Goal: Task Accomplishment & Management: Use online tool/utility

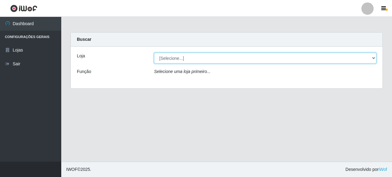
click at [218, 56] on select "[Selecione...] Supermercado Queiroz - [GEOGRAPHIC_DATA]" at bounding box center [265, 58] width 223 height 11
select select "496"
click at [154, 53] on select "[Selecione...] Supermercado Queiroz - [GEOGRAPHIC_DATA]" at bounding box center [265, 58] width 223 height 11
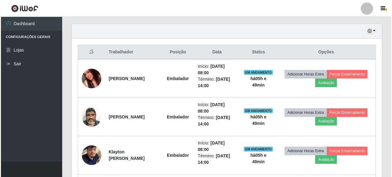
scroll to position [213, 0]
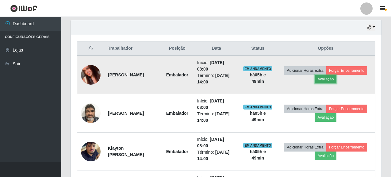
click at [336, 75] on button "Avaliação" at bounding box center [326, 79] width 22 height 9
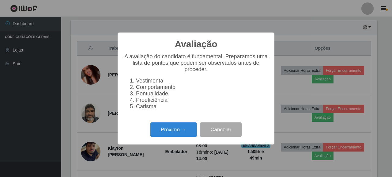
scroll to position [127, 307]
click at [188, 126] on button "Próximo →" at bounding box center [174, 129] width 47 height 14
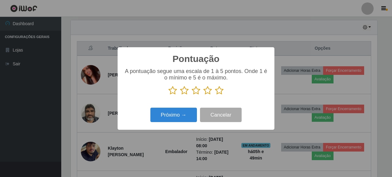
scroll to position [306405, 306225]
click at [223, 87] on icon at bounding box center [219, 90] width 9 height 9
click at [215, 95] on input "radio" at bounding box center [215, 95] width 0 height 0
click at [216, 90] on icon at bounding box center [219, 90] width 9 height 9
click at [215, 95] on input "radio" at bounding box center [215, 95] width 0 height 0
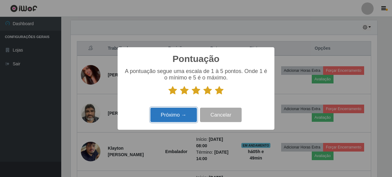
click at [182, 113] on button "Próximo →" at bounding box center [174, 115] width 47 height 14
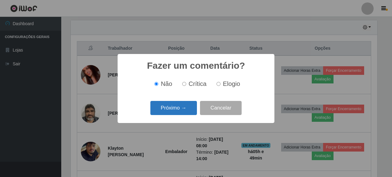
click at [175, 108] on button "Próximo →" at bounding box center [174, 108] width 47 height 14
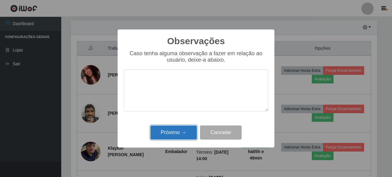
click at [191, 133] on button "Próximo →" at bounding box center [174, 132] width 47 height 14
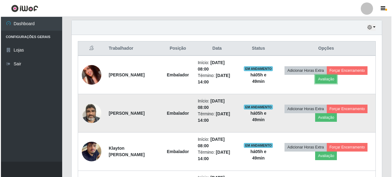
scroll to position [127, 311]
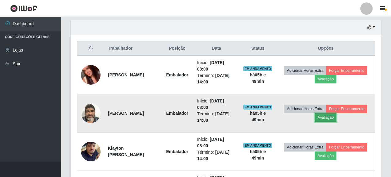
click at [336, 118] on button "Avaliação" at bounding box center [326, 117] width 22 height 9
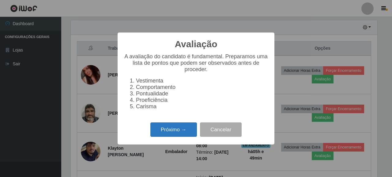
click at [154, 128] on button "Próximo →" at bounding box center [174, 129] width 47 height 14
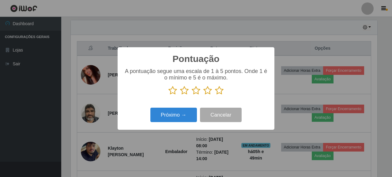
scroll to position [306405, 306225]
click at [224, 89] on p at bounding box center [196, 90] width 145 height 9
click at [223, 92] on icon at bounding box center [219, 90] width 9 height 9
click at [215, 95] on input "radio" at bounding box center [215, 95] width 0 height 0
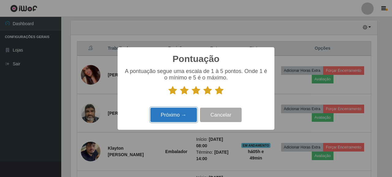
click at [185, 111] on button "Próximo →" at bounding box center [174, 115] width 47 height 14
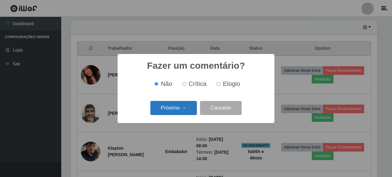
click at [181, 110] on button "Próximo →" at bounding box center [174, 108] width 47 height 14
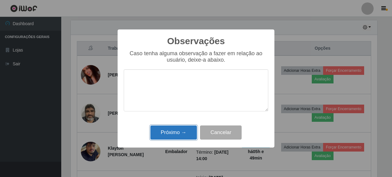
click at [183, 127] on button "Próximo →" at bounding box center [174, 132] width 47 height 14
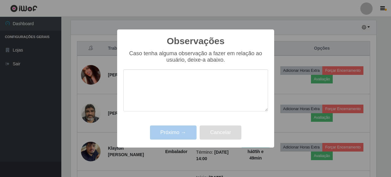
scroll to position [306405, 306221]
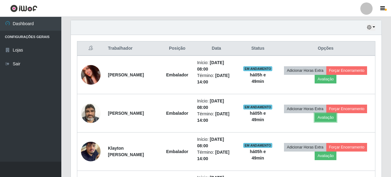
click at [183, 129] on td "Embalador" at bounding box center [177, 113] width 32 height 38
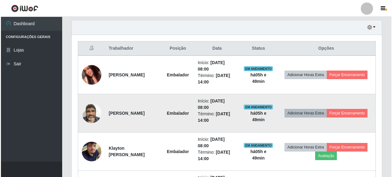
scroll to position [244, 0]
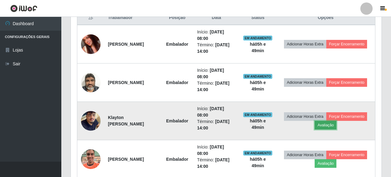
click at [336, 122] on button "Avaliação" at bounding box center [326, 125] width 22 height 9
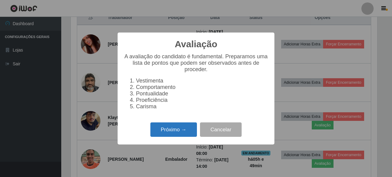
click at [171, 133] on button "Próximo →" at bounding box center [174, 129] width 47 height 14
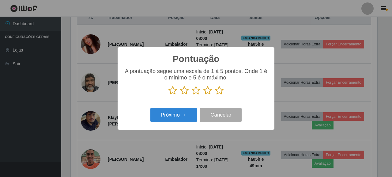
click at [226, 92] on p at bounding box center [196, 90] width 145 height 9
click at [224, 90] on p at bounding box center [196, 90] width 145 height 9
click at [219, 90] on icon at bounding box center [219, 90] width 9 height 9
click at [215, 95] on input "radio" at bounding box center [215, 95] width 0 height 0
click at [205, 92] on icon at bounding box center [208, 90] width 9 height 9
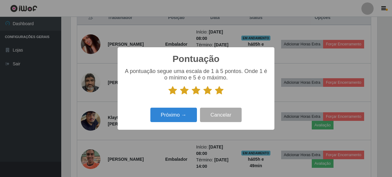
click at [204, 95] on input "radio" at bounding box center [204, 95] width 0 height 0
click at [182, 112] on button "Próximo →" at bounding box center [174, 115] width 47 height 14
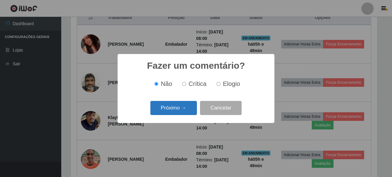
click at [180, 103] on button "Próximo →" at bounding box center [174, 108] width 47 height 14
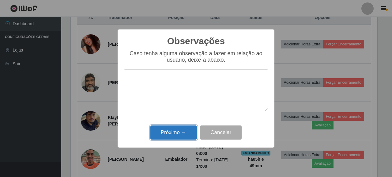
click at [173, 135] on button "Próximo →" at bounding box center [174, 132] width 47 height 14
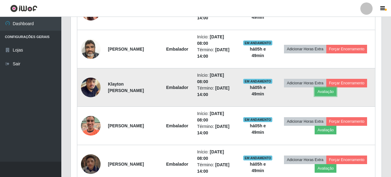
scroll to position [305, 0]
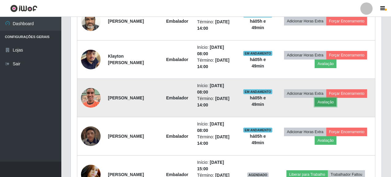
click at [336, 100] on button "Avaliação" at bounding box center [326, 102] width 22 height 9
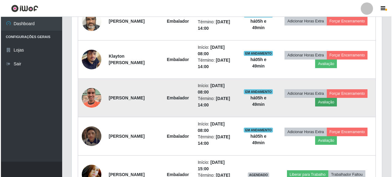
scroll to position [127, 307]
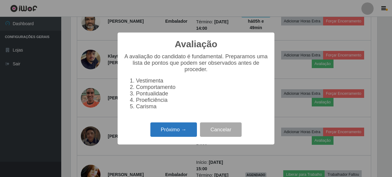
click at [180, 135] on button "Próximo →" at bounding box center [174, 129] width 47 height 14
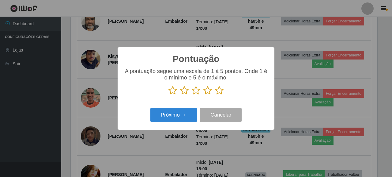
click at [207, 90] on icon at bounding box center [208, 90] width 9 height 9
click at [204, 95] on input "radio" at bounding box center [204, 95] width 0 height 0
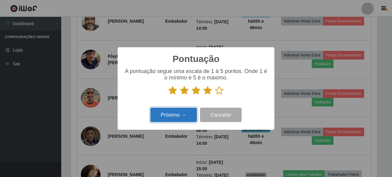
click at [169, 118] on button "Próximo →" at bounding box center [174, 115] width 47 height 14
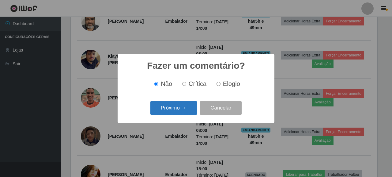
click at [169, 112] on button "Próximo →" at bounding box center [174, 108] width 47 height 14
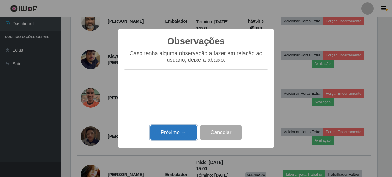
click at [168, 132] on button "Próximo →" at bounding box center [174, 132] width 47 height 14
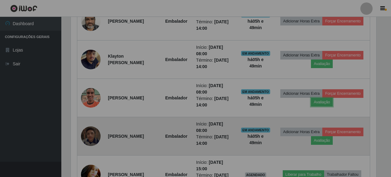
scroll to position [127, 311]
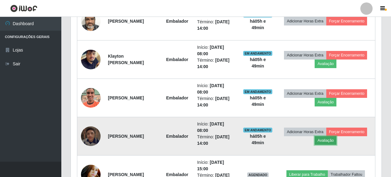
click at [336, 139] on button "Avaliação" at bounding box center [326, 140] width 22 height 9
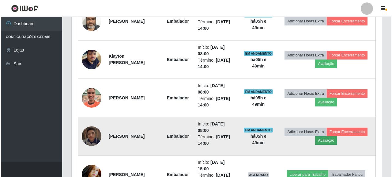
scroll to position [0, 0]
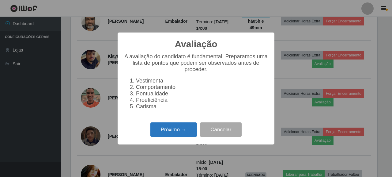
click at [174, 130] on button "Próximo →" at bounding box center [174, 129] width 47 height 14
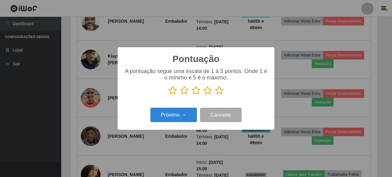
drag, startPoint x: 221, startPoint y: 93, endPoint x: 217, endPoint y: 97, distance: 6.5
click at [221, 93] on icon at bounding box center [219, 90] width 9 height 9
click at [215, 95] on input "radio" at bounding box center [215, 95] width 0 height 0
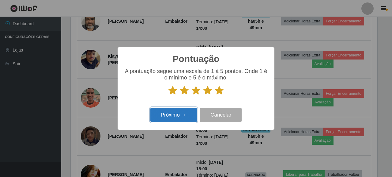
click at [186, 112] on button "Próximo →" at bounding box center [174, 115] width 47 height 14
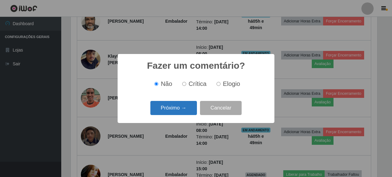
click at [178, 109] on button "Próximo →" at bounding box center [174, 108] width 47 height 14
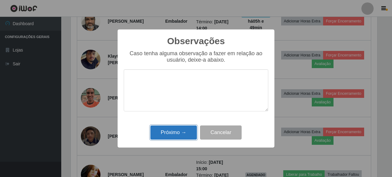
click at [179, 132] on button "Próximo →" at bounding box center [174, 132] width 47 height 14
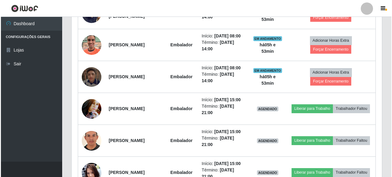
scroll to position [336, 0]
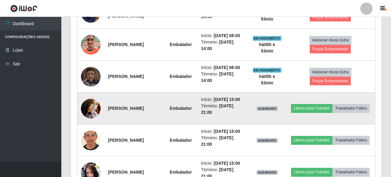
click at [90, 121] on img at bounding box center [91, 108] width 20 height 26
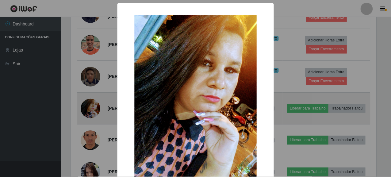
scroll to position [127, 307]
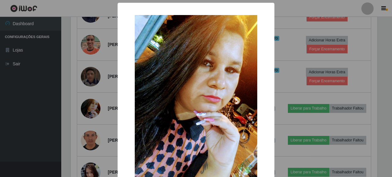
click at [23, 146] on div "× OK Cancel" at bounding box center [196, 88] width 392 height 177
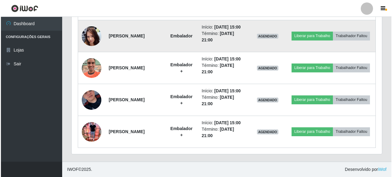
scroll to position [543, 0]
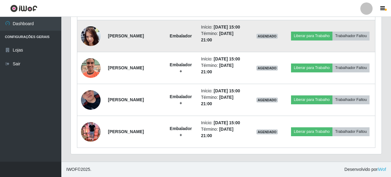
click at [95, 125] on img at bounding box center [91, 132] width 20 height 26
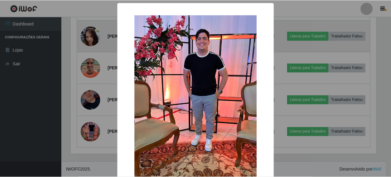
scroll to position [127, 307]
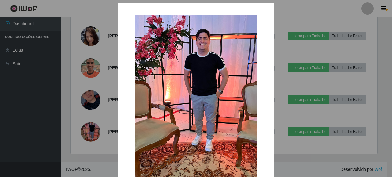
click at [61, 123] on div "× OK Cancel" at bounding box center [196, 88] width 392 height 177
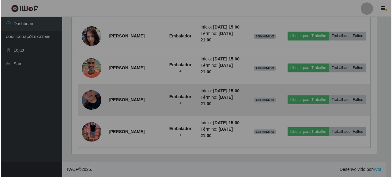
scroll to position [127, 311]
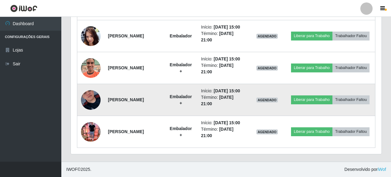
click at [90, 89] on img at bounding box center [91, 99] width 20 height 35
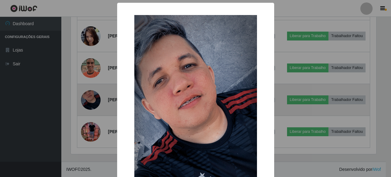
scroll to position [127, 307]
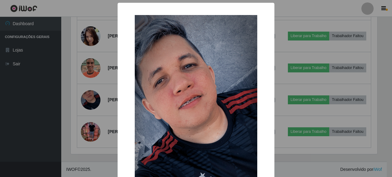
click at [51, 119] on div "× OK Cancel" at bounding box center [196, 88] width 392 height 177
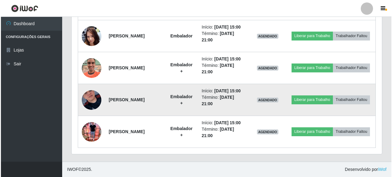
scroll to position [512, 0]
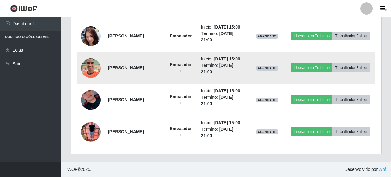
click at [84, 78] on img at bounding box center [91, 68] width 20 height 35
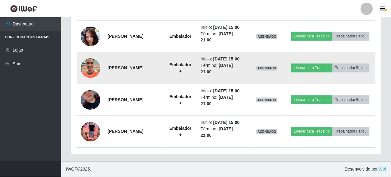
scroll to position [127, 307]
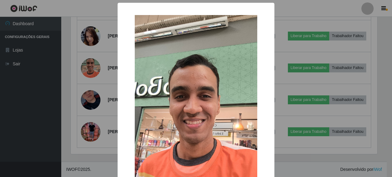
click at [39, 113] on div "× OK Cancel" at bounding box center [196, 88] width 392 height 177
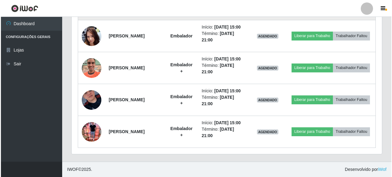
scroll to position [451, 0]
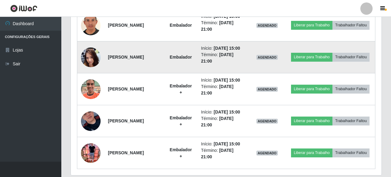
click at [91, 79] on img at bounding box center [91, 57] width 20 height 44
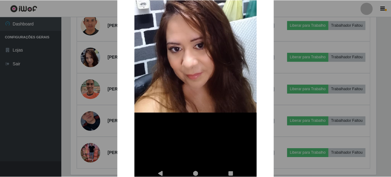
scroll to position [123, 0]
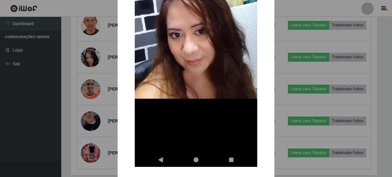
click at [49, 138] on div "× OK Cancel" at bounding box center [196, 88] width 392 height 177
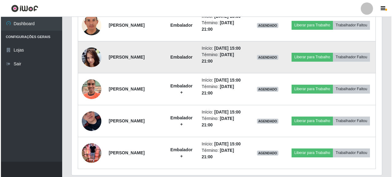
scroll to position [420, 0]
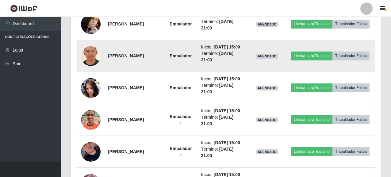
click at [90, 70] on img at bounding box center [91, 56] width 20 height 29
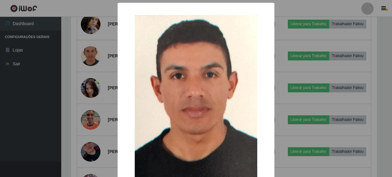
click at [43, 123] on div "× OK Cancel" at bounding box center [196, 88] width 392 height 177
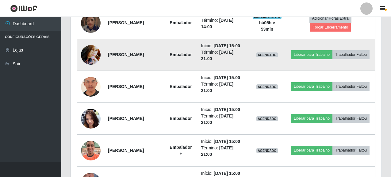
click at [93, 68] on img at bounding box center [91, 55] width 20 height 26
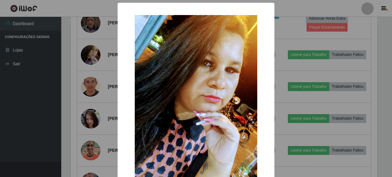
click at [42, 120] on div "× OK Cancel" at bounding box center [196, 88] width 392 height 177
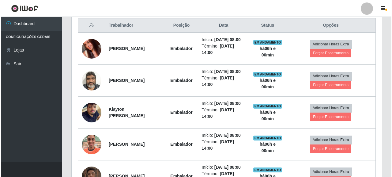
scroll to position [175, 0]
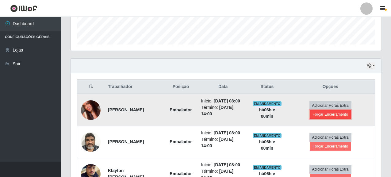
click at [337, 114] on button "Forçar Encerramento" at bounding box center [330, 114] width 41 height 9
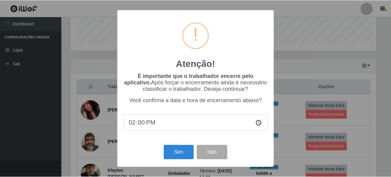
scroll to position [127, 307]
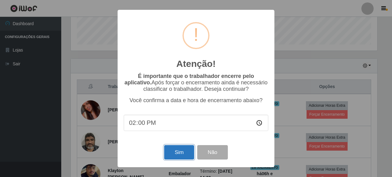
click at [186, 154] on button "Sim" at bounding box center [179, 152] width 30 height 14
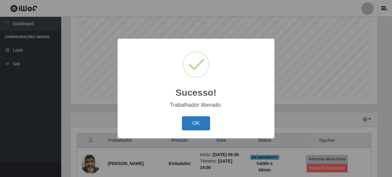
click at [198, 117] on button "OK" at bounding box center [196, 123] width 29 height 14
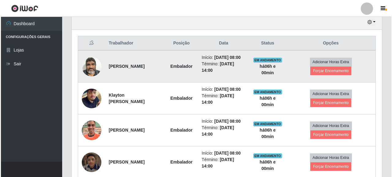
scroll to position [213, 0]
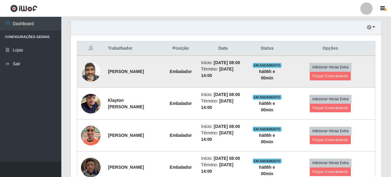
click at [105, 75] on td "[PERSON_NAME]" at bounding box center [134, 71] width 60 height 32
drag, startPoint x: 106, startPoint y: 75, endPoint x: 160, endPoint y: 75, distance: 54.3
click at [160, 75] on td "[PERSON_NAME]" at bounding box center [134, 71] width 60 height 32
copy strong "[PERSON_NAME]"
click at [326, 80] on button "Forçar Encerramento" at bounding box center [330, 76] width 41 height 9
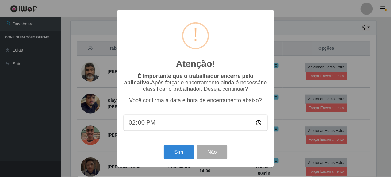
scroll to position [127, 307]
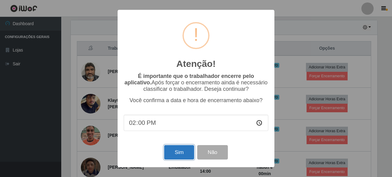
click at [178, 156] on button "Sim" at bounding box center [179, 152] width 30 height 14
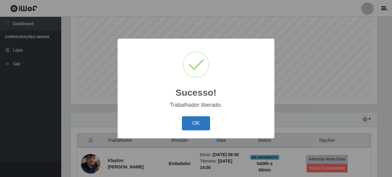
click at [189, 118] on button "OK" at bounding box center [196, 123] width 29 height 14
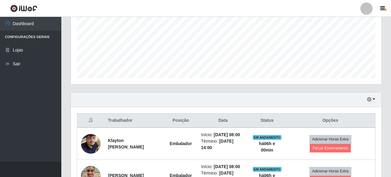
scroll to position [152, 0]
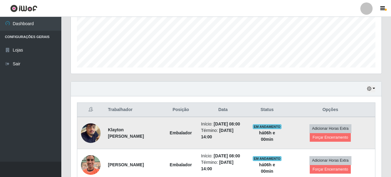
drag, startPoint x: 108, startPoint y: 132, endPoint x: 163, endPoint y: 137, distance: 55.7
click at [163, 137] on td "Klayton [PERSON_NAME]" at bounding box center [134, 133] width 60 height 32
copy strong "Klayton [PERSON_NAME]"
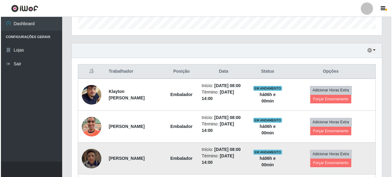
scroll to position [251, 0]
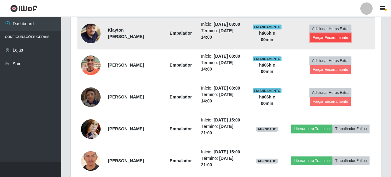
click at [333, 42] on button "Forçar Encerramento" at bounding box center [330, 37] width 41 height 9
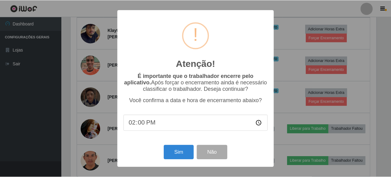
scroll to position [127, 307]
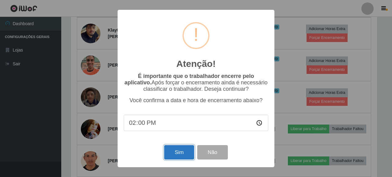
click at [175, 155] on button "Sim" at bounding box center [179, 152] width 30 height 14
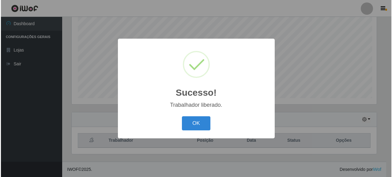
scroll to position [121, 0]
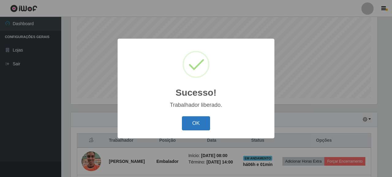
click at [204, 122] on button "OK" at bounding box center [196, 123] width 29 height 14
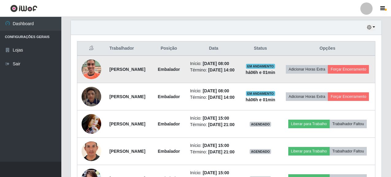
drag, startPoint x: 107, startPoint y: 74, endPoint x: 147, endPoint y: 74, distance: 39.8
click at [147, 74] on td "[PERSON_NAME]" at bounding box center [129, 69] width 46 height 28
copy strong "[PERSON_NAME]"
click at [337, 74] on button "Forçar Encerramento" at bounding box center [348, 69] width 41 height 9
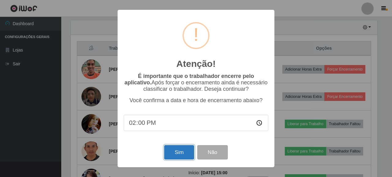
click at [173, 153] on button "Sim" at bounding box center [179, 152] width 30 height 14
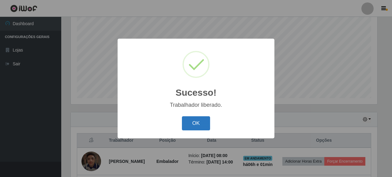
click at [193, 122] on button "OK" at bounding box center [196, 123] width 29 height 14
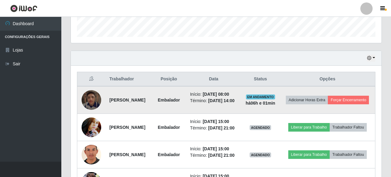
drag, startPoint x: 106, startPoint y: 102, endPoint x: 143, endPoint y: 109, distance: 37.3
click at [143, 109] on td "[PERSON_NAME]" at bounding box center [129, 100] width 46 height 28
copy strong "[PERSON_NAME]"
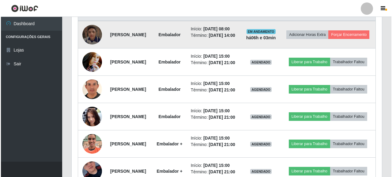
scroll to position [213, 0]
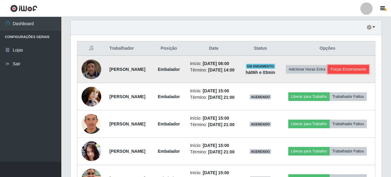
click at [340, 74] on button "Forçar Encerramento" at bounding box center [348, 69] width 41 height 9
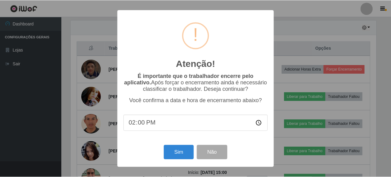
scroll to position [127, 307]
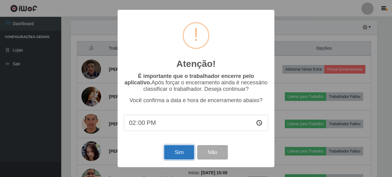
click at [189, 156] on button "Sim" at bounding box center [179, 152] width 30 height 14
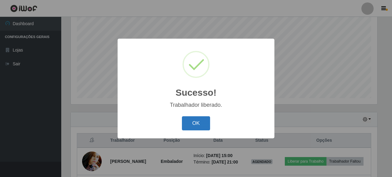
click at [189, 120] on button "OK" at bounding box center [196, 123] width 29 height 14
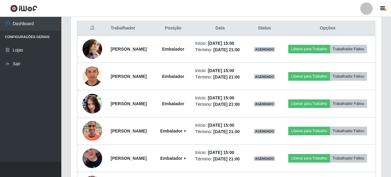
scroll to position [244, 0]
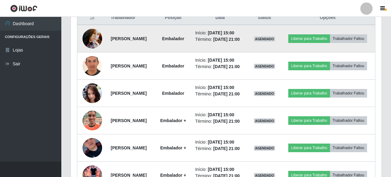
drag, startPoint x: 109, startPoint y: 41, endPoint x: 174, endPoint y: 44, distance: 65.3
click at [155, 44] on td "[PERSON_NAME]" at bounding box center [131, 39] width 48 height 28
copy strong "[PERSON_NAME]"
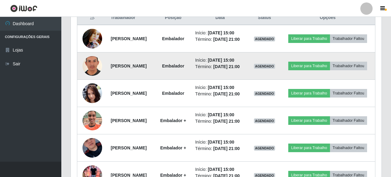
drag, startPoint x: 107, startPoint y: 75, endPoint x: 153, endPoint y: 74, distance: 46.0
click at [153, 74] on td "[PERSON_NAME]" at bounding box center [131, 65] width 48 height 27
copy strong "[PERSON_NAME]"
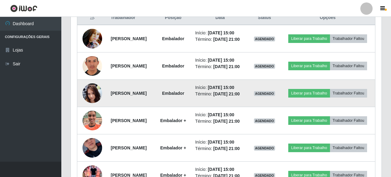
drag, startPoint x: 109, startPoint y: 103, endPoint x: 162, endPoint y: 104, distance: 53.0
click at [155, 104] on td "[PERSON_NAME]" at bounding box center [131, 93] width 48 height 27
copy strong "[PERSON_NAME]"
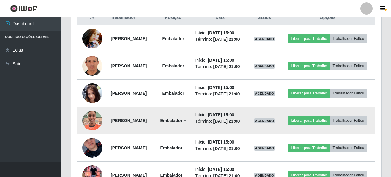
drag, startPoint x: 108, startPoint y: 136, endPoint x: 148, endPoint y: 139, distance: 40.3
click at [148, 134] on td "[PERSON_NAME]" at bounding box center [131, 120] width 48 height 27
copy strong "[PERSON_NAME]"
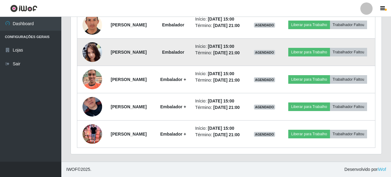
scroll to position [312, 0]
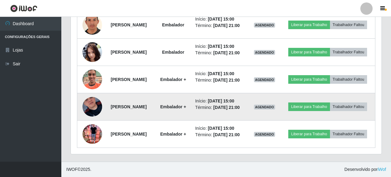
drag, startPoint x: 109, startPoint y: 95, endPoint x: 164, endPoint y: 102, distance: 55.3
click at [155, 102] on td "[PERSON_NAME]" at bounding box center [131, 106] width 48 height 27
click at [111, 104] on strong "[PERSON_NAME]" at bounding box center [129, 106] width 36 height 5
drag, startPoint x: 108, startPoint y: 96, endPoint x: 154, endPoint y: 105, distance: 46.5
click at [154, 105] on td "[PERSON_NAME]" at bounding box center [131, 106] width 48 height 27
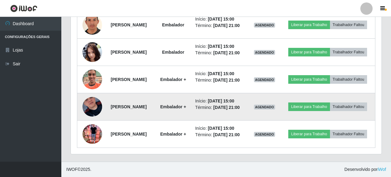
copy strong "[PERSON_NAME]"
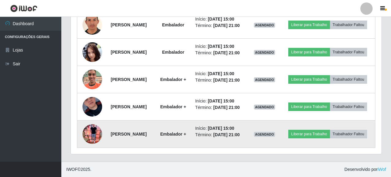
drag, startPoint x: 106, startPoint y: 127, endPoint x: 150, endPoint y: 133, distance: 44.3
click at [150, 133] on td "[PERSON_NAME]" at bounding box center [131, 133] width 48 height 27
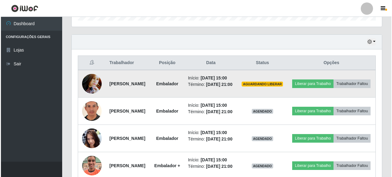
scroll to position [190, 0]
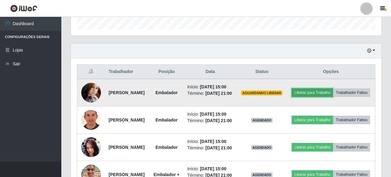
click at [327, 92] on button "Liberar para Trabalho" at bounding box center [312, 92] width 41 height 9
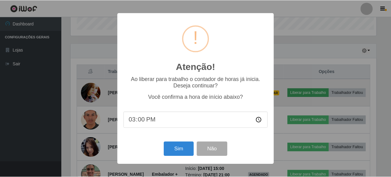
scroll to position [127, 307]
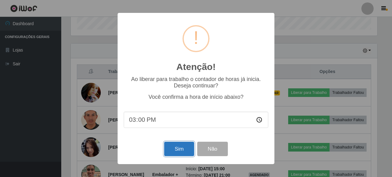
click at [182, 150] on button "Sim" at bounding box center [179, 149] width 30 height 14
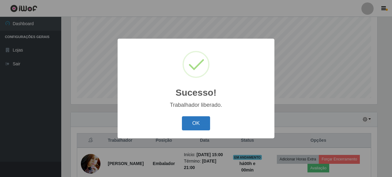
click at [191, 129] on button "OK" at bounding box center [196, 123] width 29 height 14
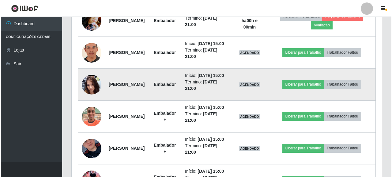
scroll to position [274, 0]
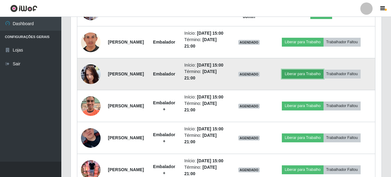
click at [307, 78] on button "Liberar para Trabalho" at bounding box center [302, 74] width 41 height 9
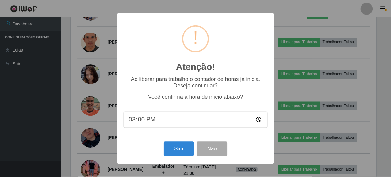
scroll to position [127, 307]
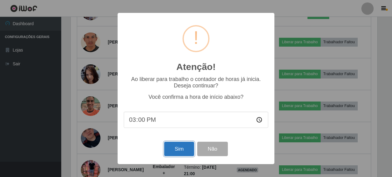
click at [176, 152] on button "Sim" at bounding box center [179, 149] width 30 height 14
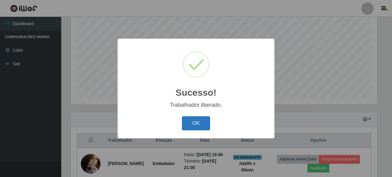
click at [199, 124] on button "OK" at bounding box center [196, 123] width 29 height 14
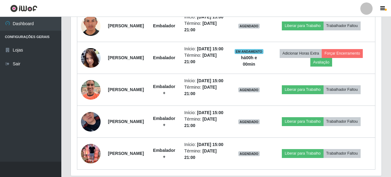
scroll to position [290, 0]
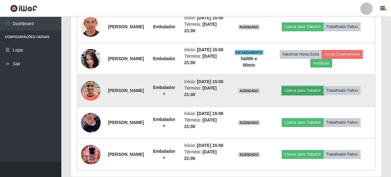
click at [301, 95] on button "Liberar para Trabalho" at bounding box center [302, 90] width 41 height 9
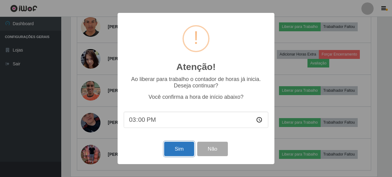
click at [182, 152] on button "Sim" at bounding box center [179, 149] width 30 height 14
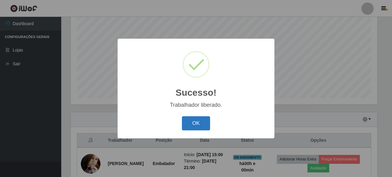
click at [190, 125] on button "OK" at bounding box center [196, 123] width 29 height 14
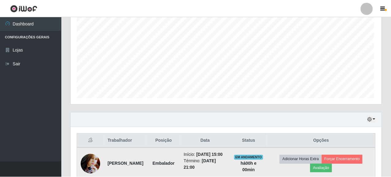
scroll to position [306405, 306221]
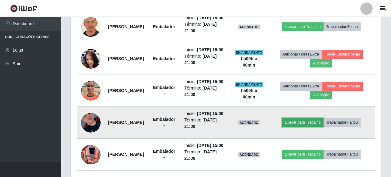
click at [315, 127] on button "Liberar para Trabalho" at bounding box center [302, 122] width 41 height 9
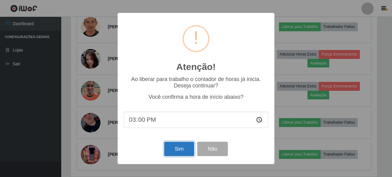
click at [183, 150] on button "Sim" at bounding box center [179, 149] width 30 height 14
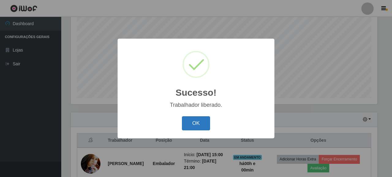
click at [199, 123] on button "OK" at bounding box center [196, 123] width 29 height 14
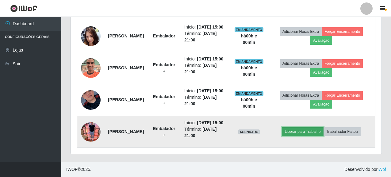
click at [306, 136] on button "Liberar para Trabalho" at bounding box center [302, 131] width 41 height 9
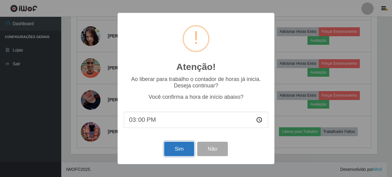
click at [183, 151] on button "Sim" at bounding box center [179, 149] width 30 height 14
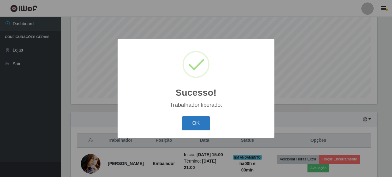
click at [200, 121] on button "OK" at bounding box center [196, 123] width 29 height 14
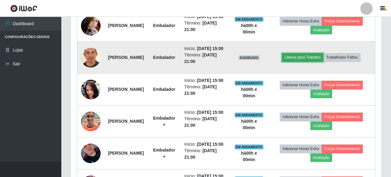
click at [303, 62] on button "Liberar para Trabalho" at bounding box center [302, 57] width 41 height 9
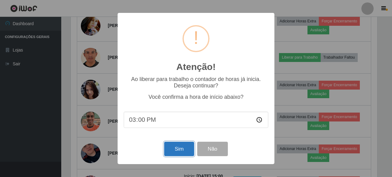
click at [180, 151] on button "Sim" at bounding box center [179, 149] width 30 height 14
